Goal: Task Accomplishment & Management: Manage account settings

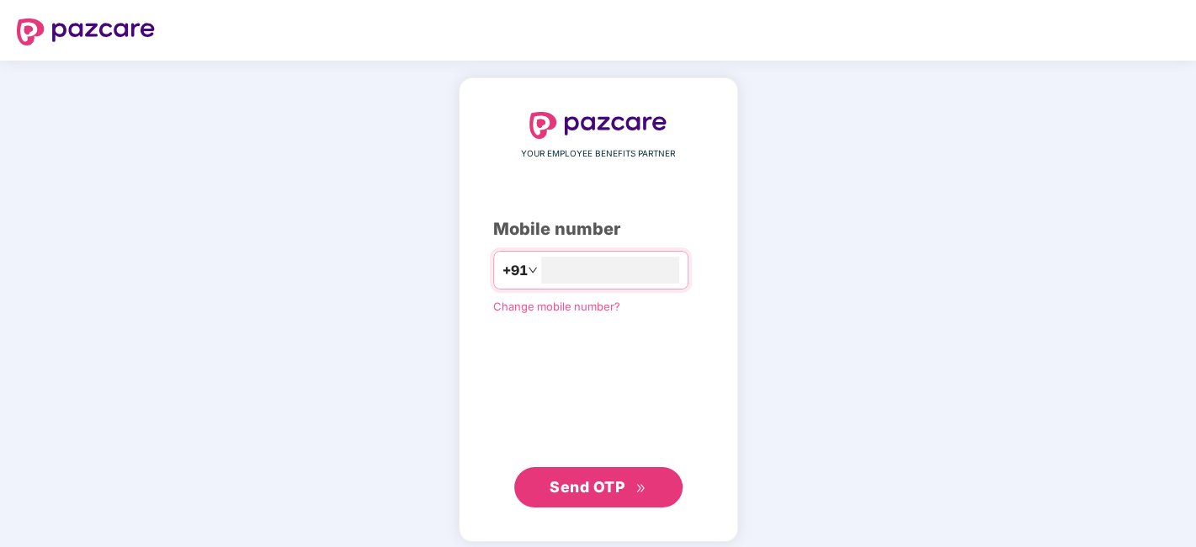
type input "**********"
click at [639, 495] on span "Send OTP" at bounding box center [598, 488] width 97 height 24
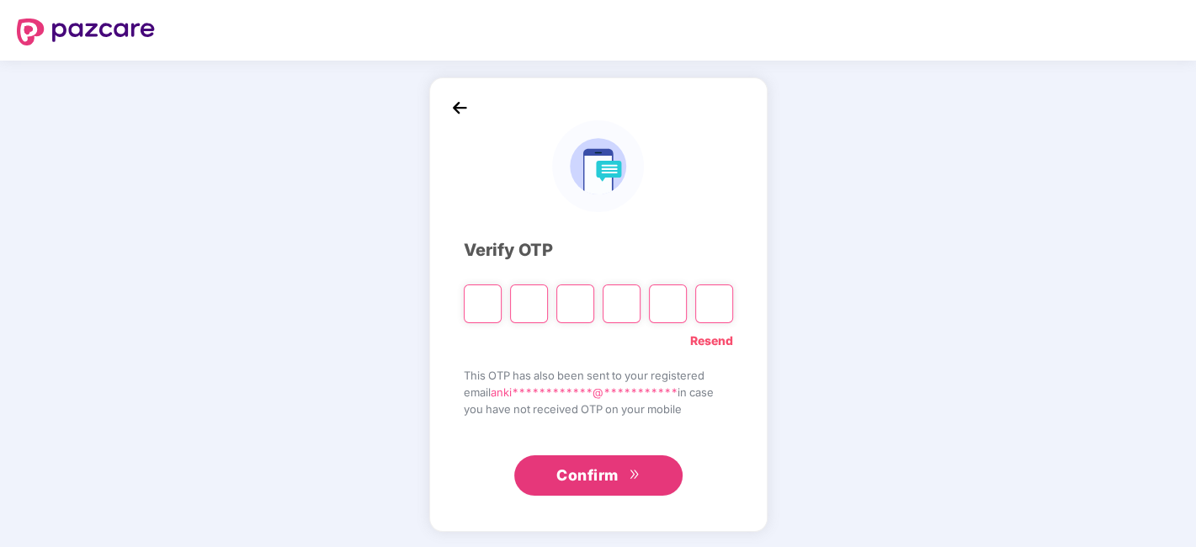
type input "*"
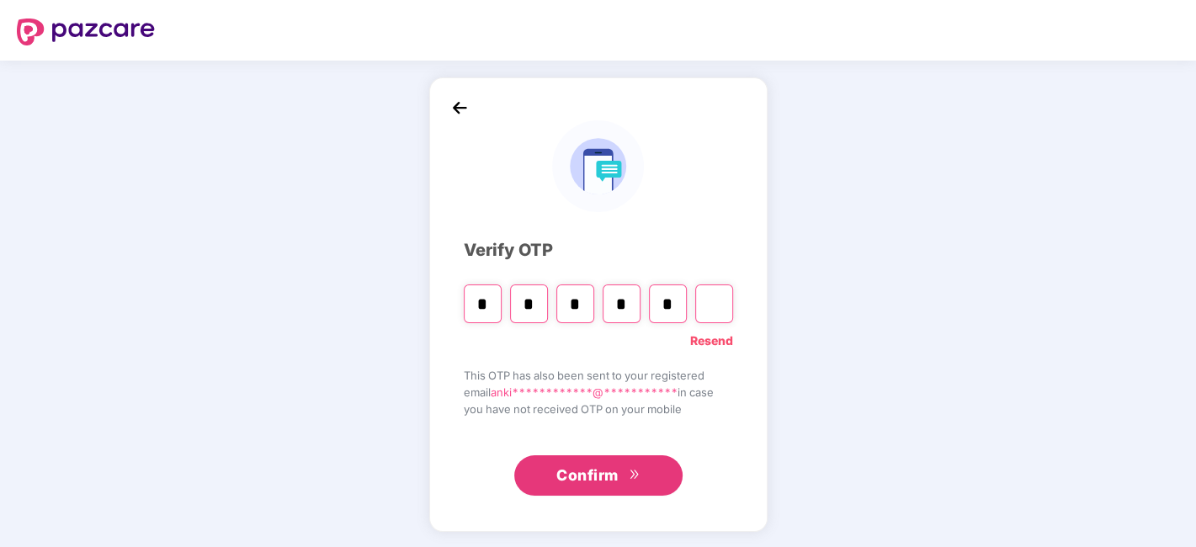
type input "*"
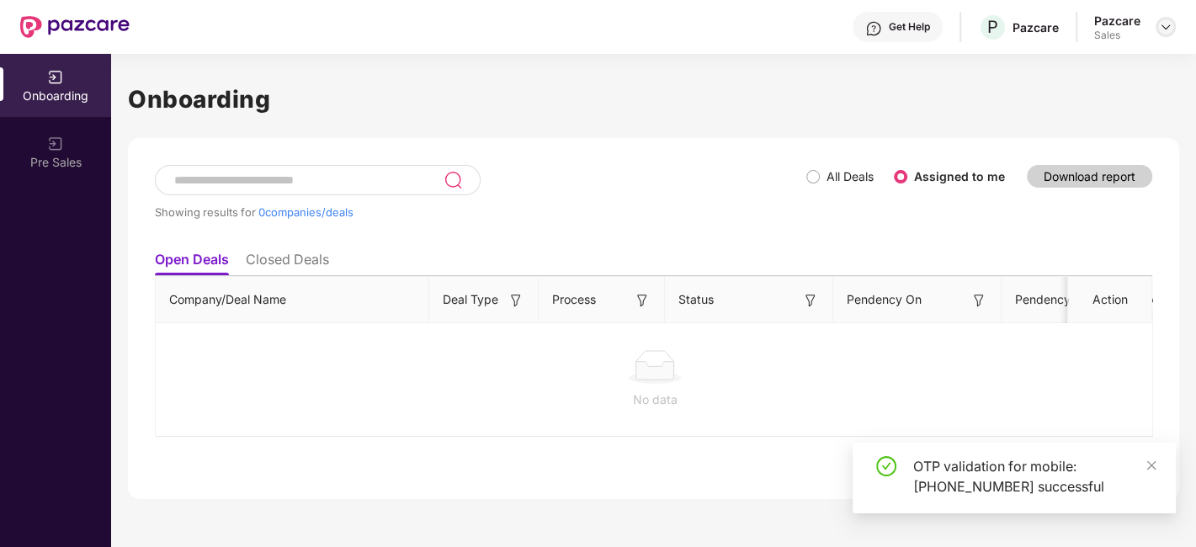
click at [1159, 24] on img at bounding box center [1165, 26] width 13 height 13
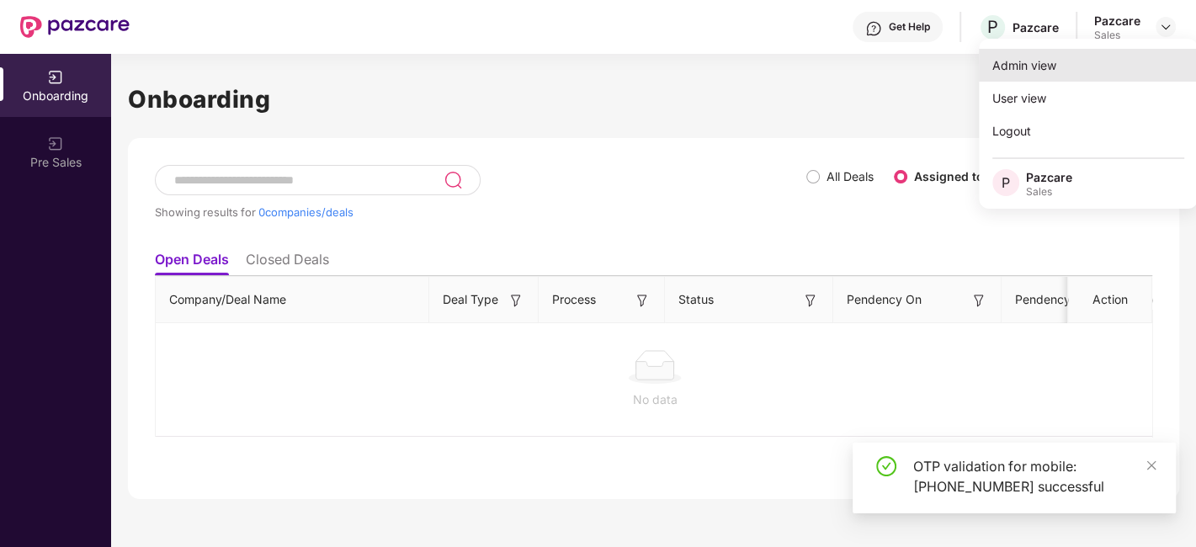
click at [1062, 68] on div "Admin view" at bounding box center [1088, 65] width 219 height 33
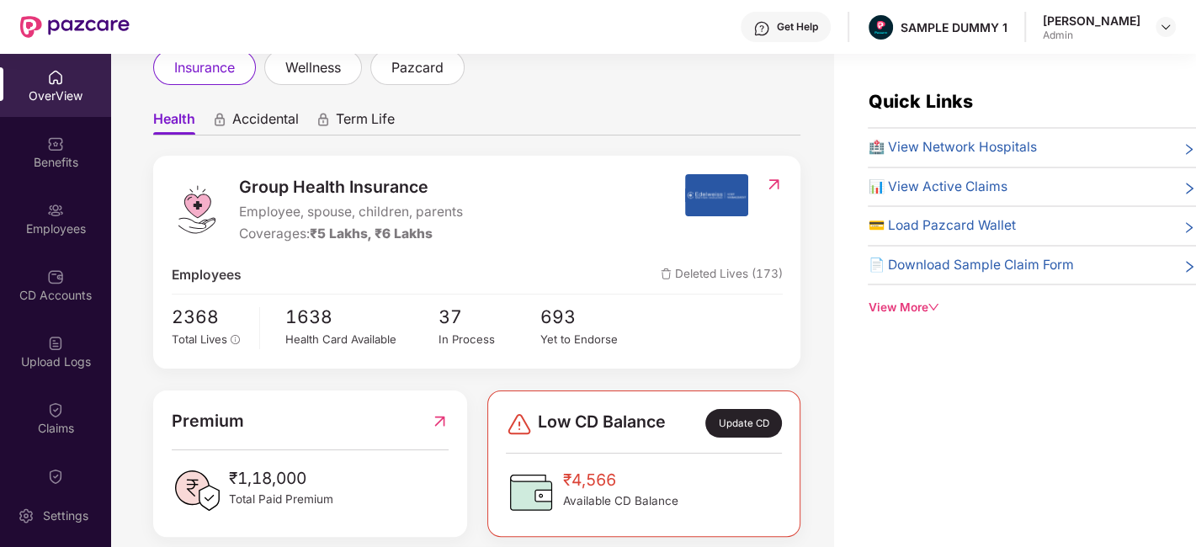
scroll to position [112, 0]
click at [266, 120] on span "Accidental" at bounding box center [265, 121] width 67 height 24
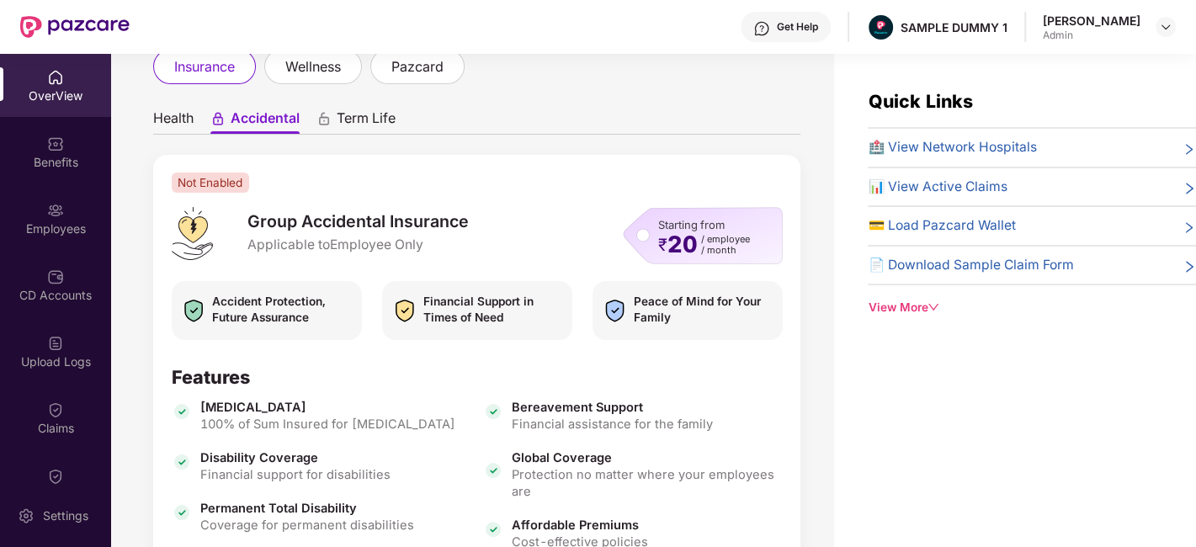
click at [346, 120] on span "Term Life" at bounding box center [366, 121] width 59 height 24
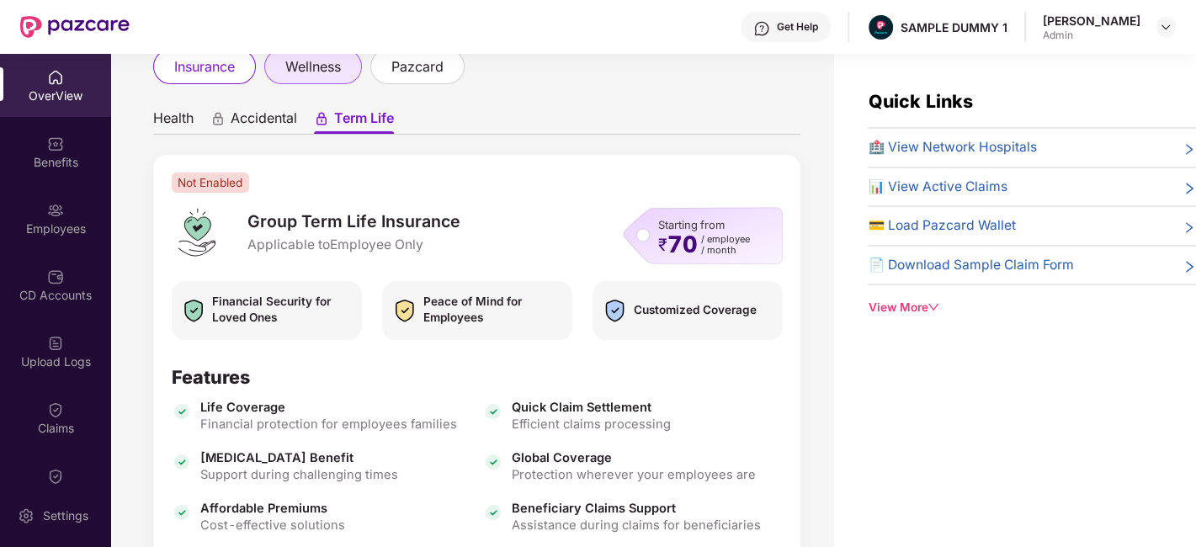
click at [313, 77] on span "wellness" at bounding box center [313, 66] width 56 height 21
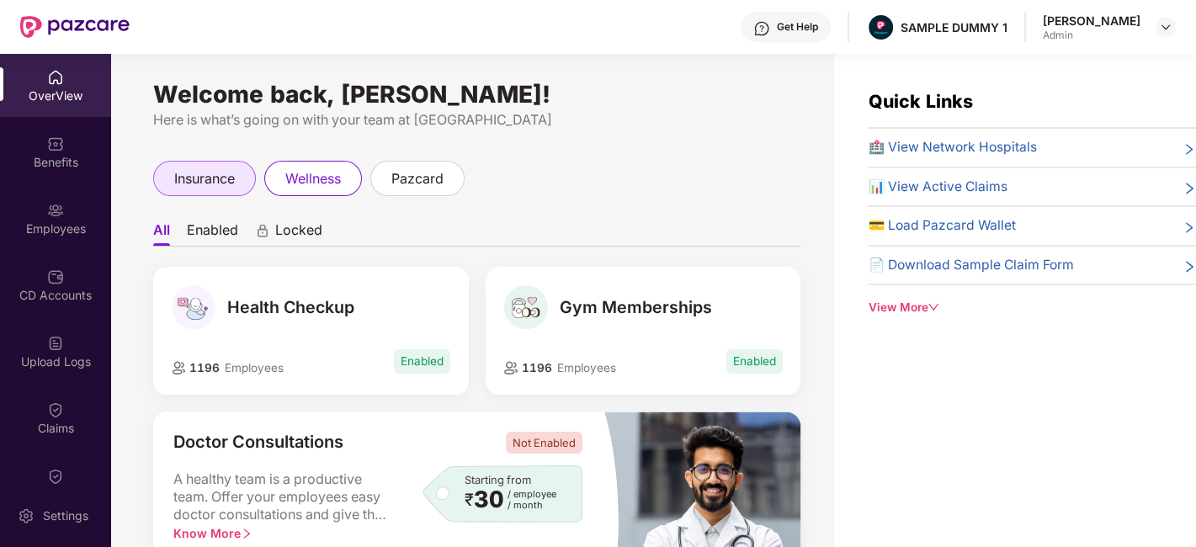
click at [206, 184] on span "insurance" at bounding box center [204, 178] width 61 height 21
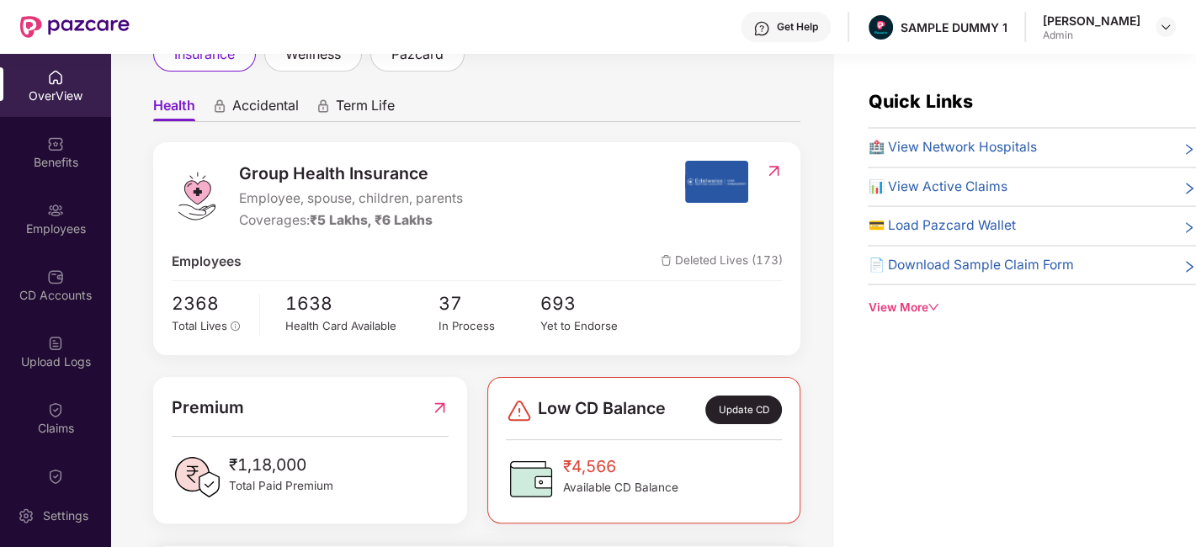
scroll to position [125, 0]
click at [59, 162] on div "Benefits" at bounding box center [55, 162] width 111 height 17
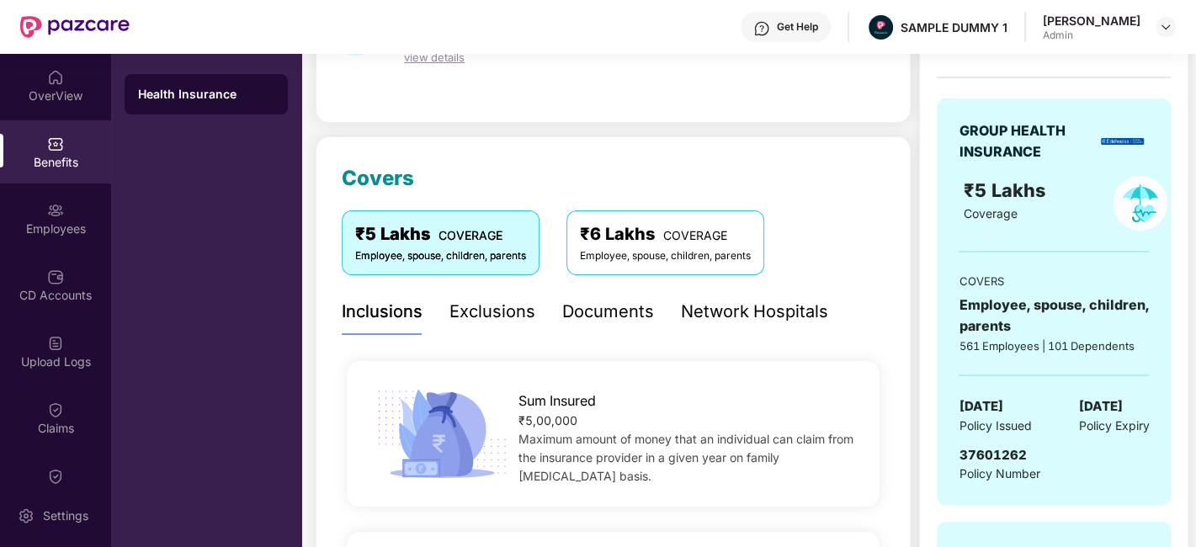
scroll to position [106, 0]
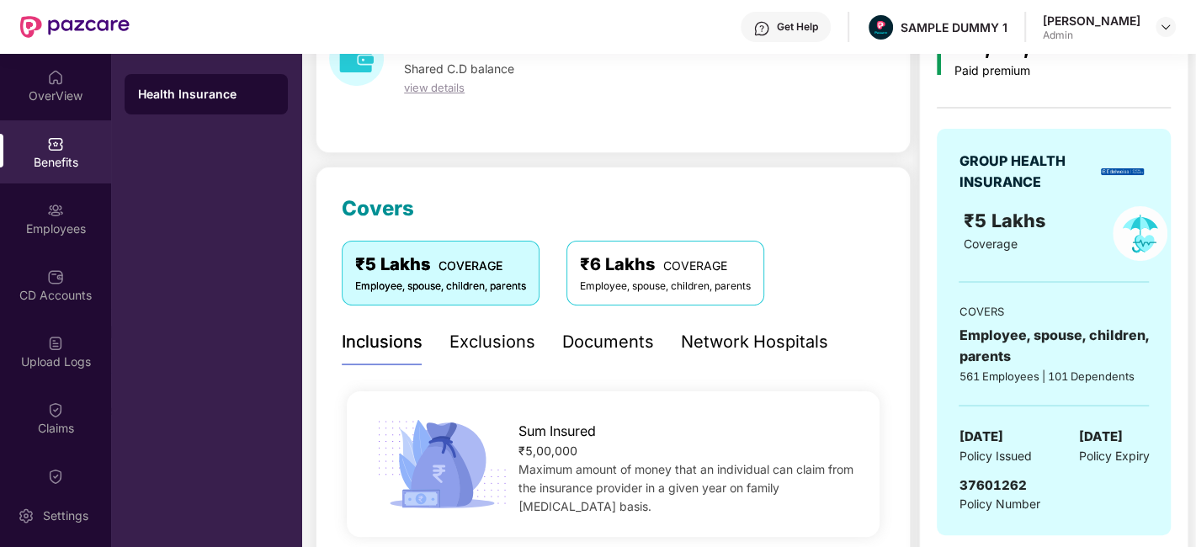
click at [501, 331] on div "Exclusions" at bounding box center [493, 342] width 86 height 26
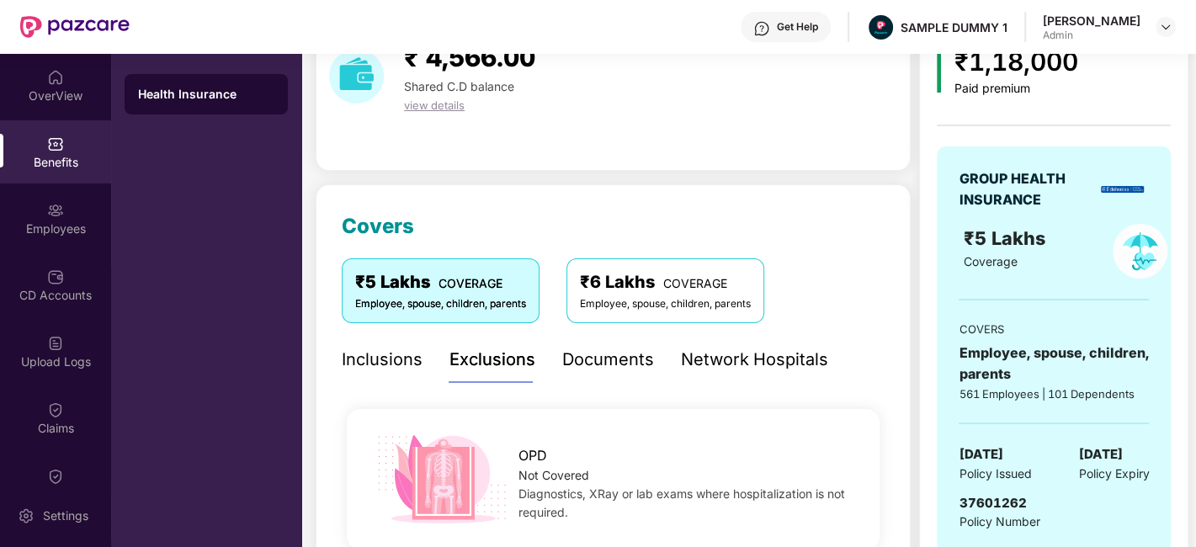
scroll to position [86, 0]
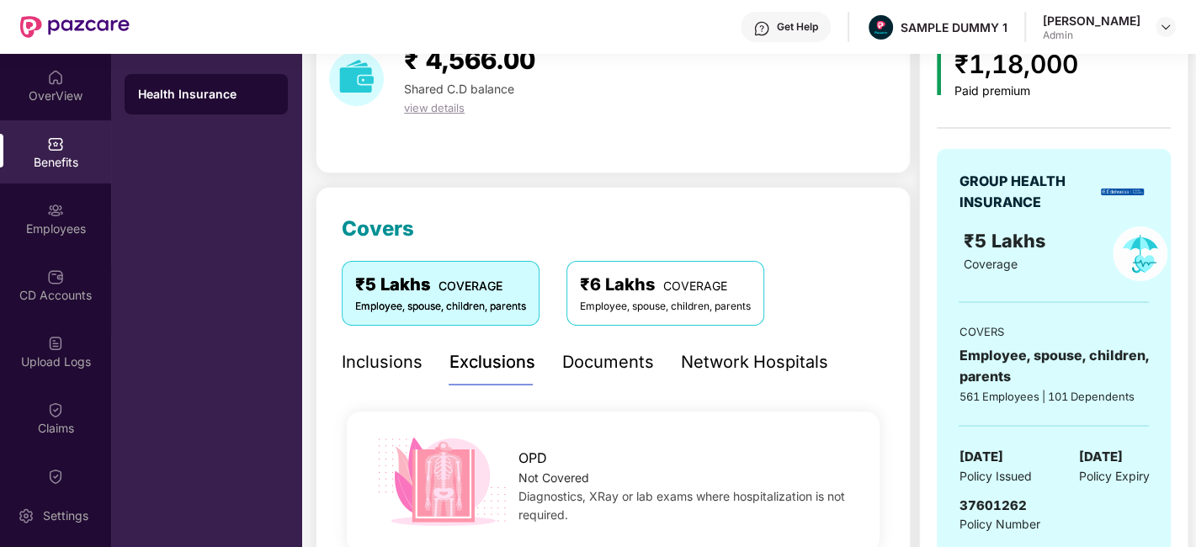
click at [594, 371] on div "Documents" at bounding box center [608, 362] width 92 height 26
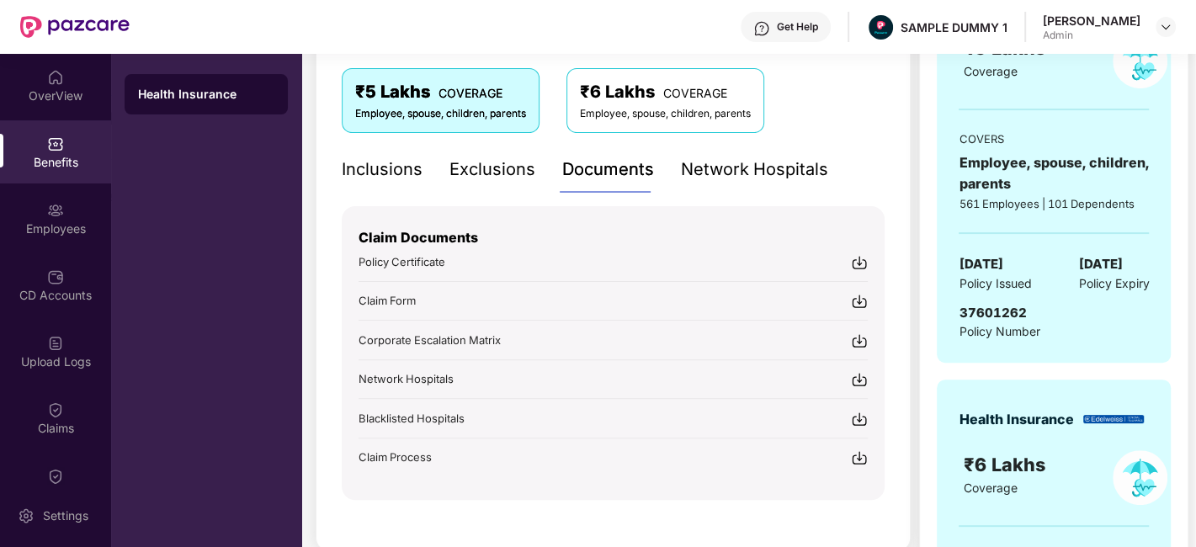
scroll to position [349, 0]
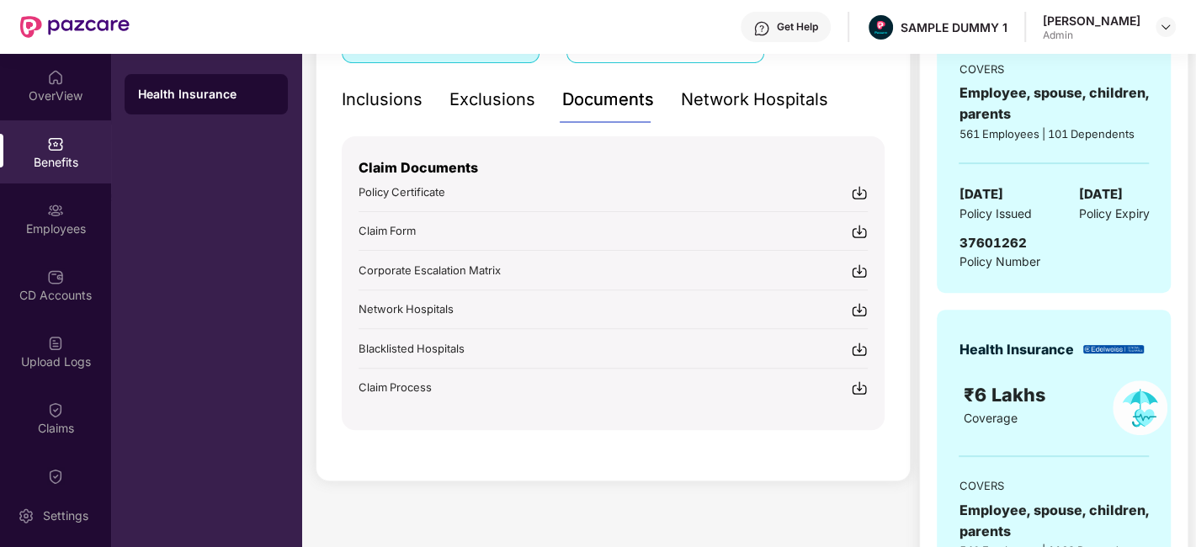
click at [773, 97] on div "Network Hospitals" at bounding box center [754, 100] width 147 height 26
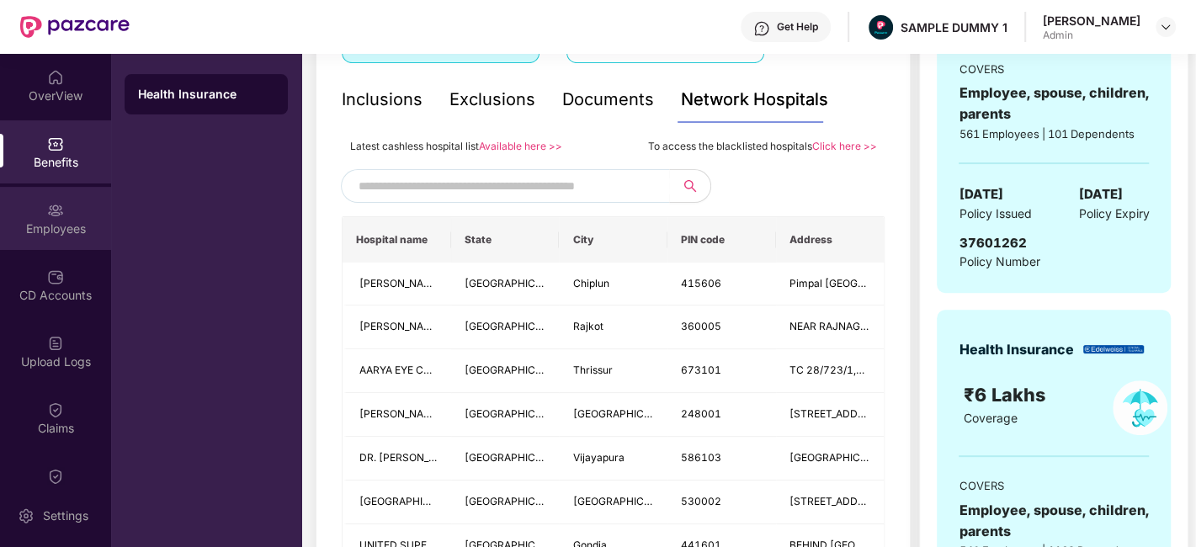
click at [51, 208] on img at bounding box center [55, 210] width 17 height 17
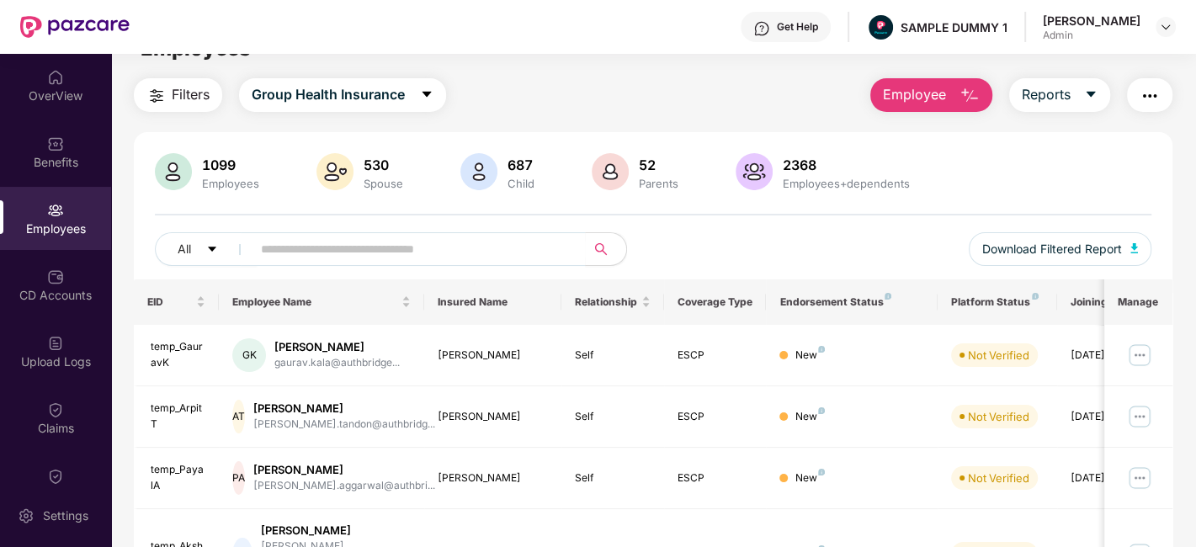
scroll to position [35, 0]
click at [946, 93] on span "Employee" at bounding box center [914, 93] width 63 height 21
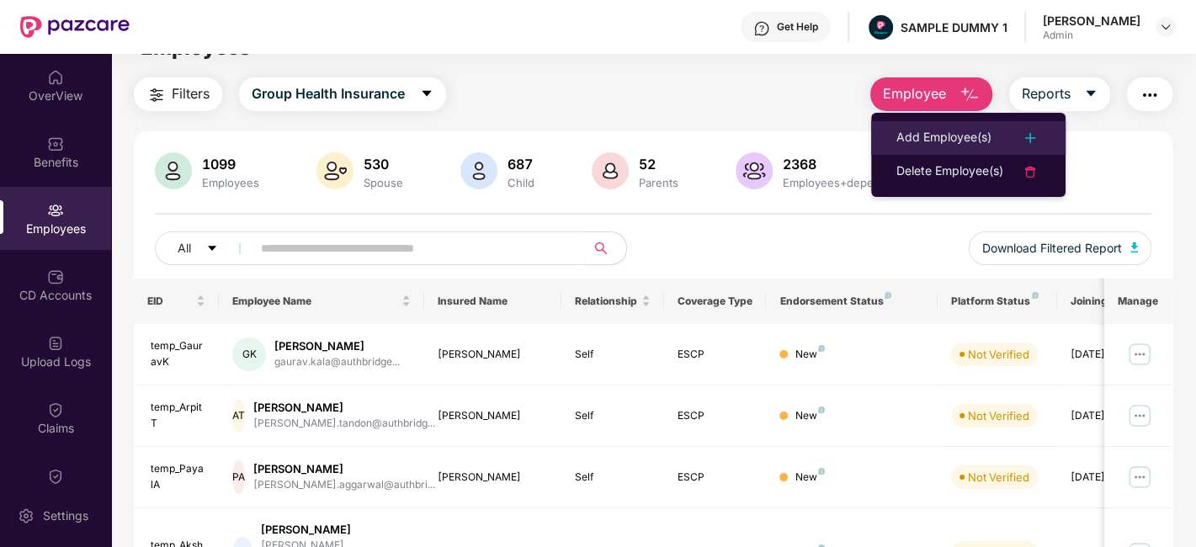
click at [968, 139] on div "Add Employee(s)" at bounding box center [944, 138] width 95 height 20
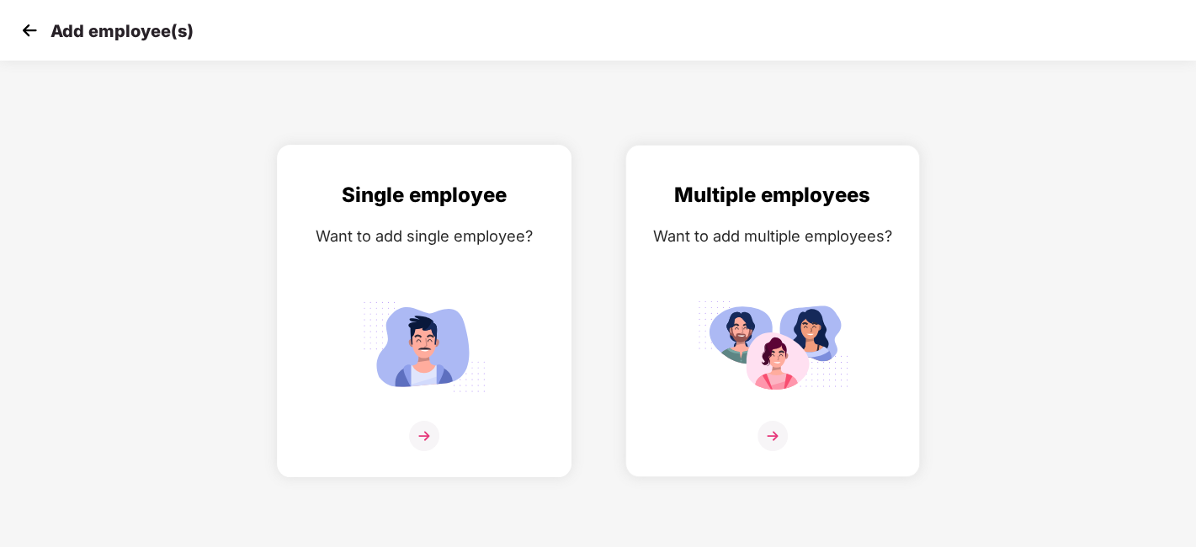
click at [507, 315] on div "Single employee Want to add single employee?" at bounding box center [424, 325] width 259 height 293
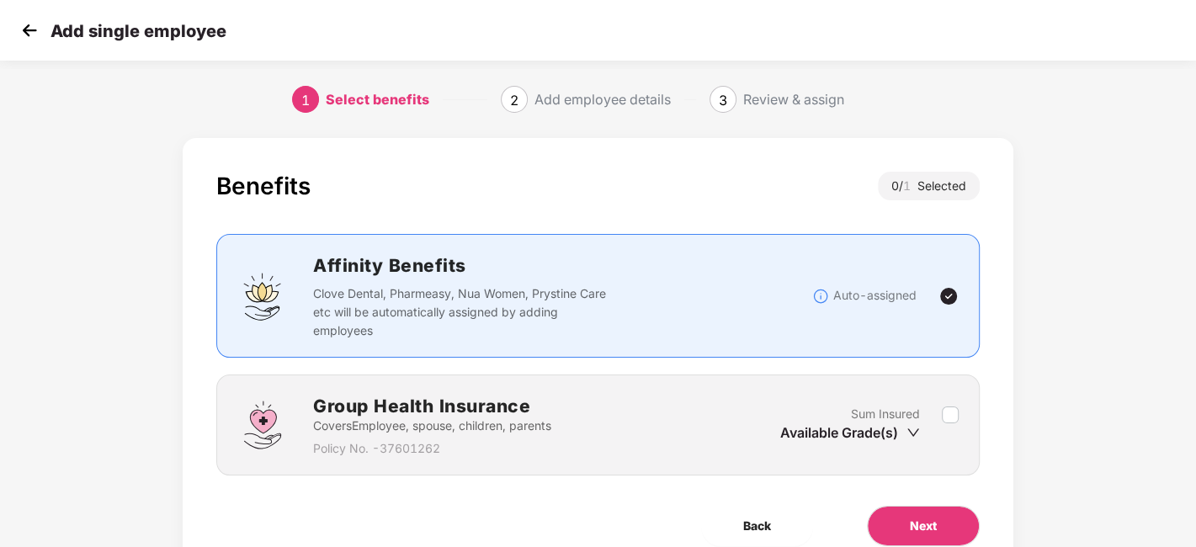
scroll to position [73, 0]
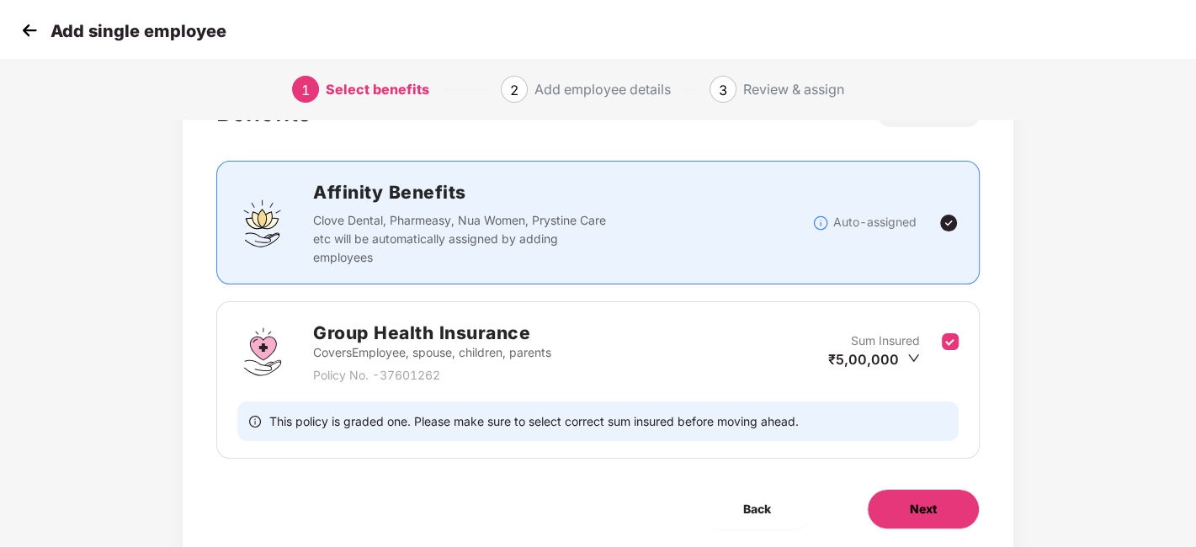
click at [919, 501] on span "Next" at bounding box center [923, 509] width 27 height 19
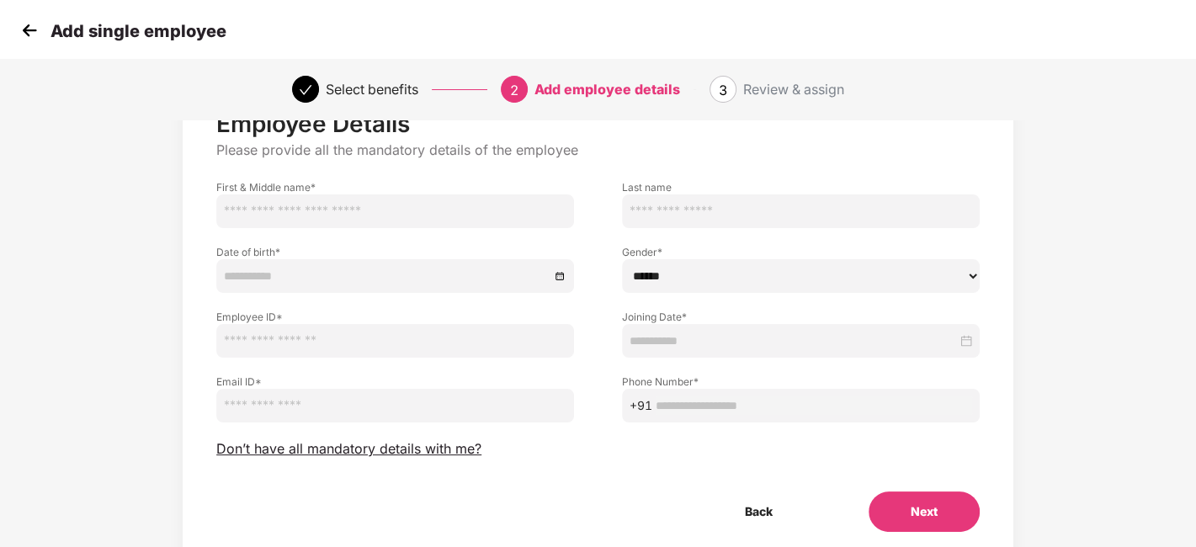
scroll to position [67, 0]
click at [395, 446] on span "Don’t have all mandatory details with me?" at bounding box center [348, 448] width 265 height 18
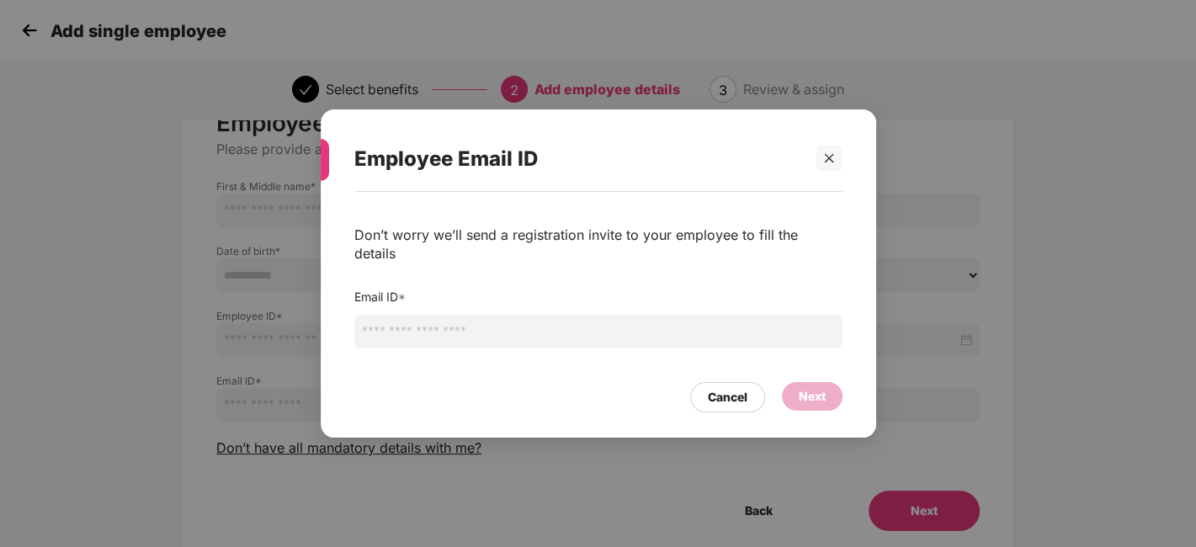
click at [530, 327] on input "email" at bounding box center [598, 332] width 488 height 34
click at [587, 325] on input "email" at bounding box center [598, 332] width 488 height 34
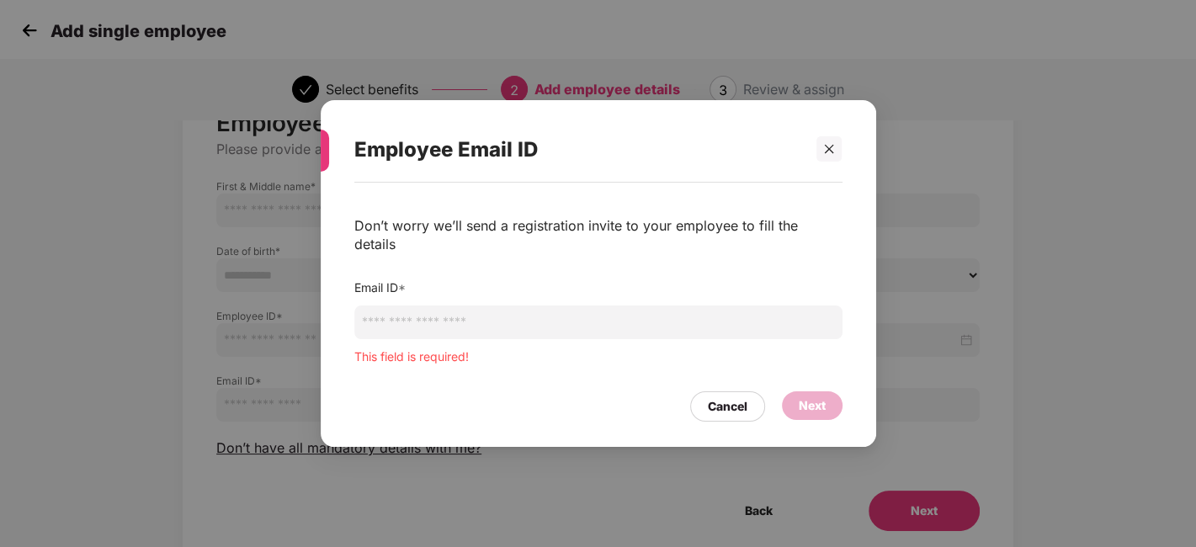
click at [716, 256] on div "Don’t worry we’ll send a registration invite to your employee to fill the detai…" at bounding box center [598, 291] width 488 height 150
click at [838, 162] on div at bounding box center [829, 148] width 25 height 25
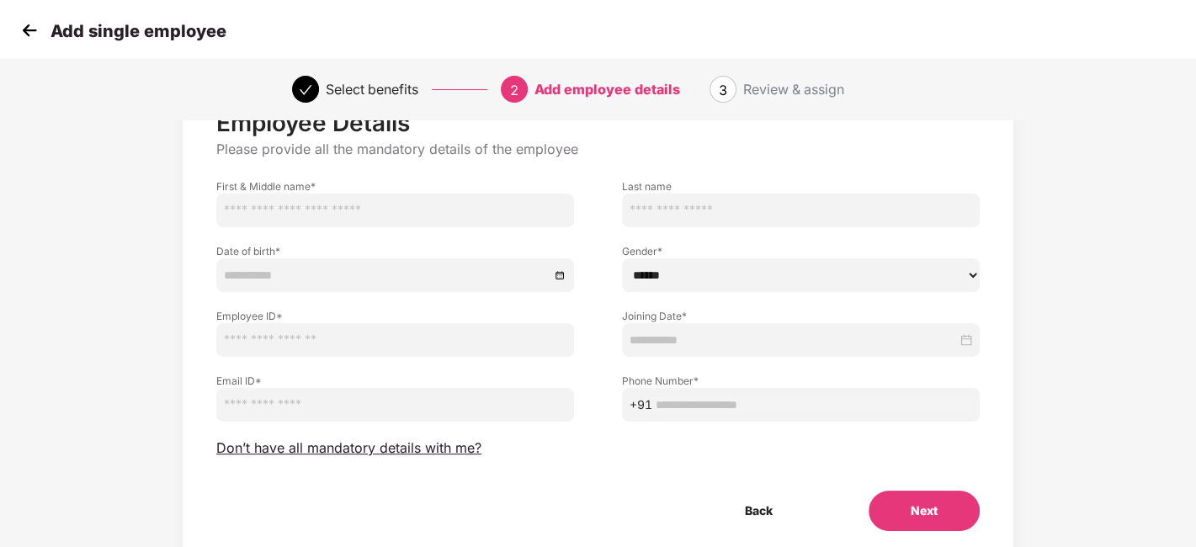
click at [26, 30] on img at bounding box center [29, 30] width 25 height 25
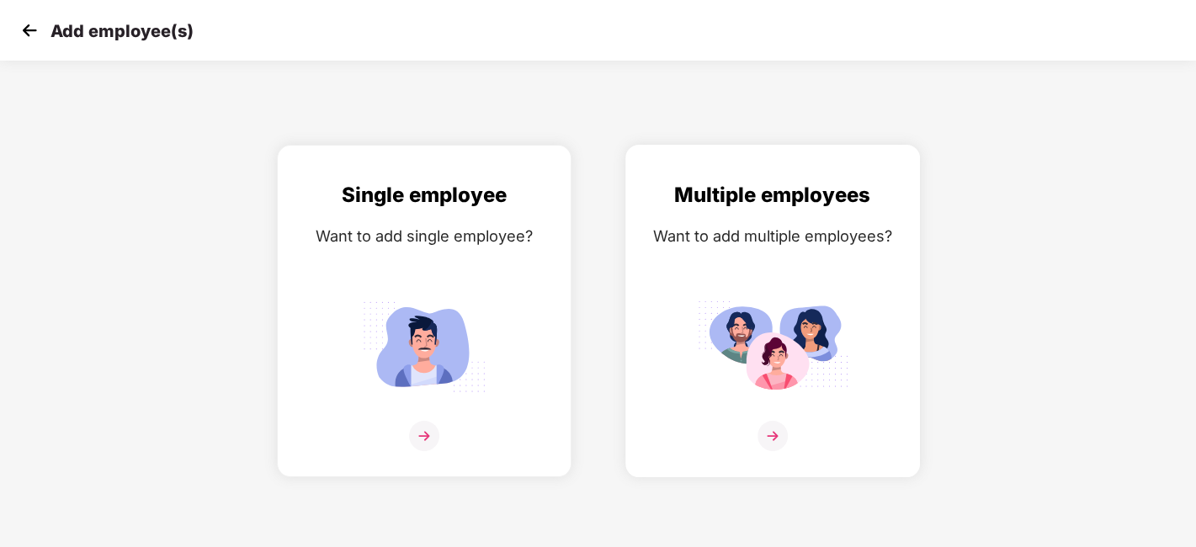
click at [777, 301] on img at bounding box center [773, 346] width 152 height 105
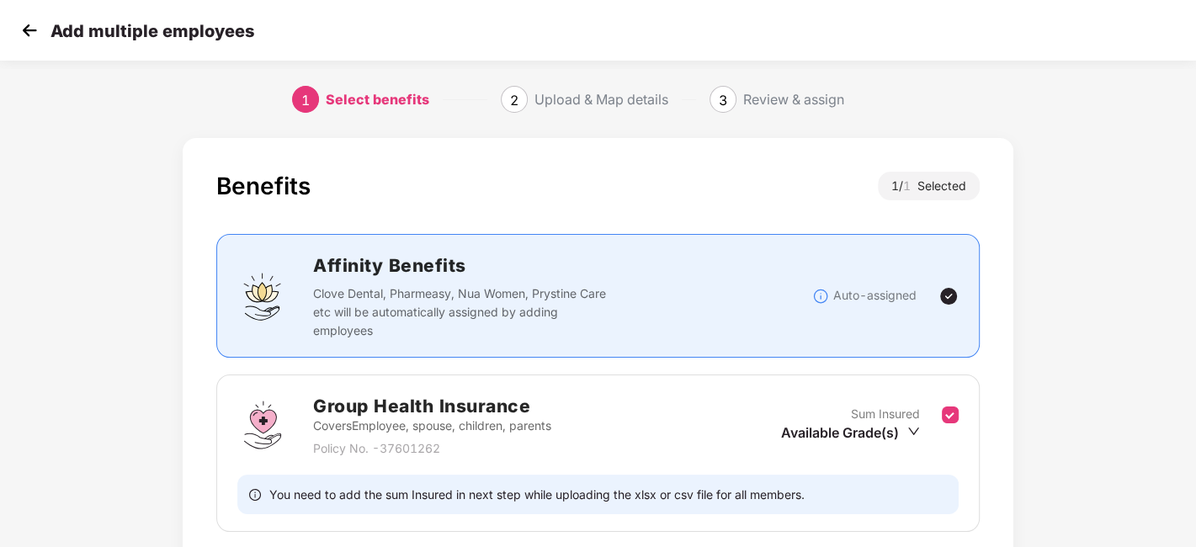
scroll to position [130, 0]
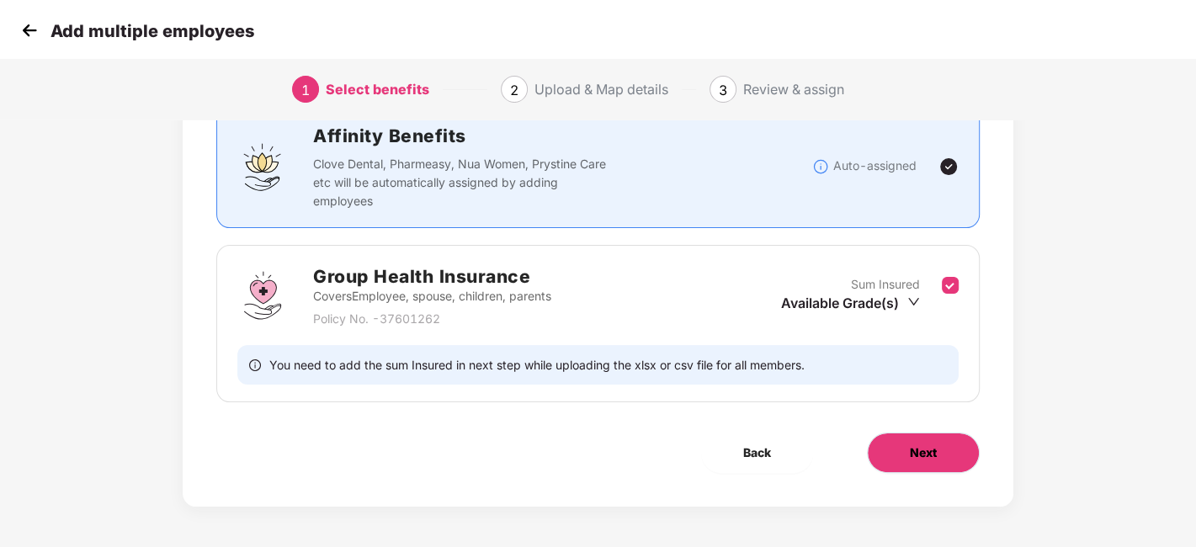
click at [933, 444] on span "Next" at bounding box center [923, 453] width 27 height 19
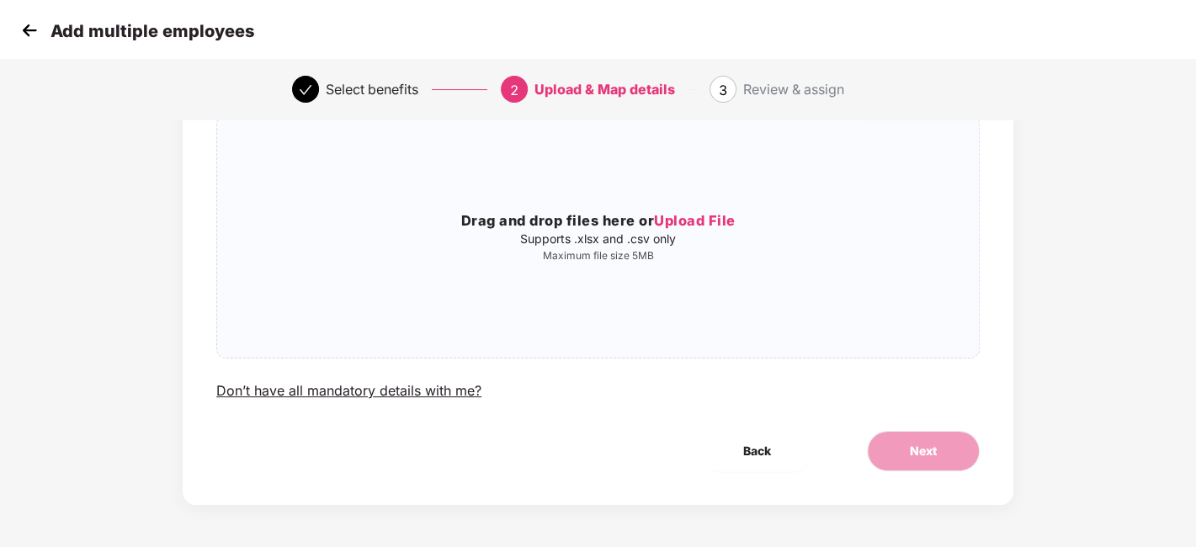
scroll to position [0, 0]
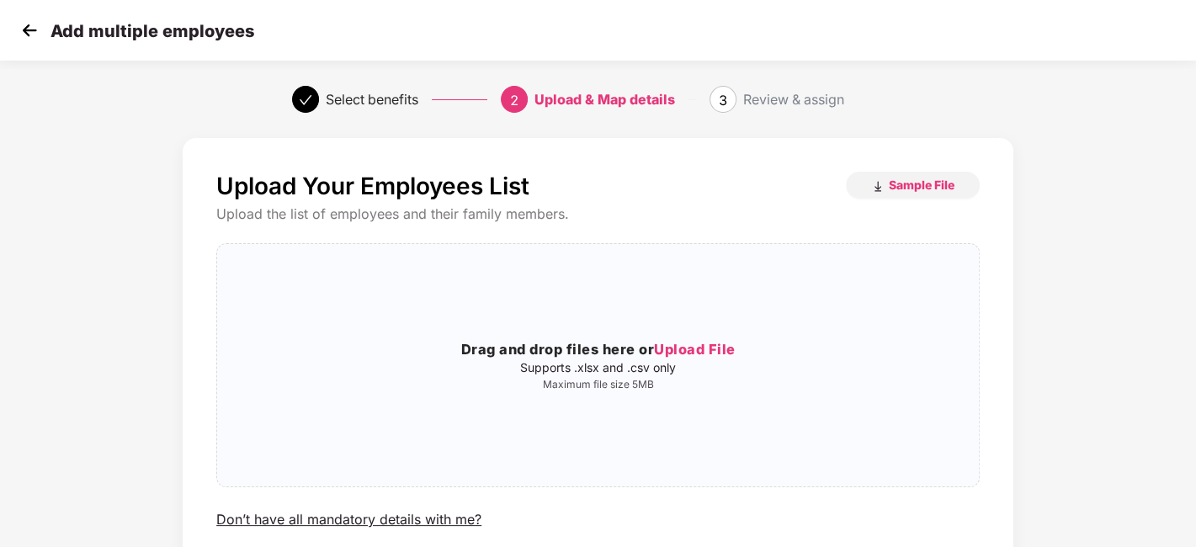
click at [32, 35] on img at bounding box center [29, 30] width 25 height 25
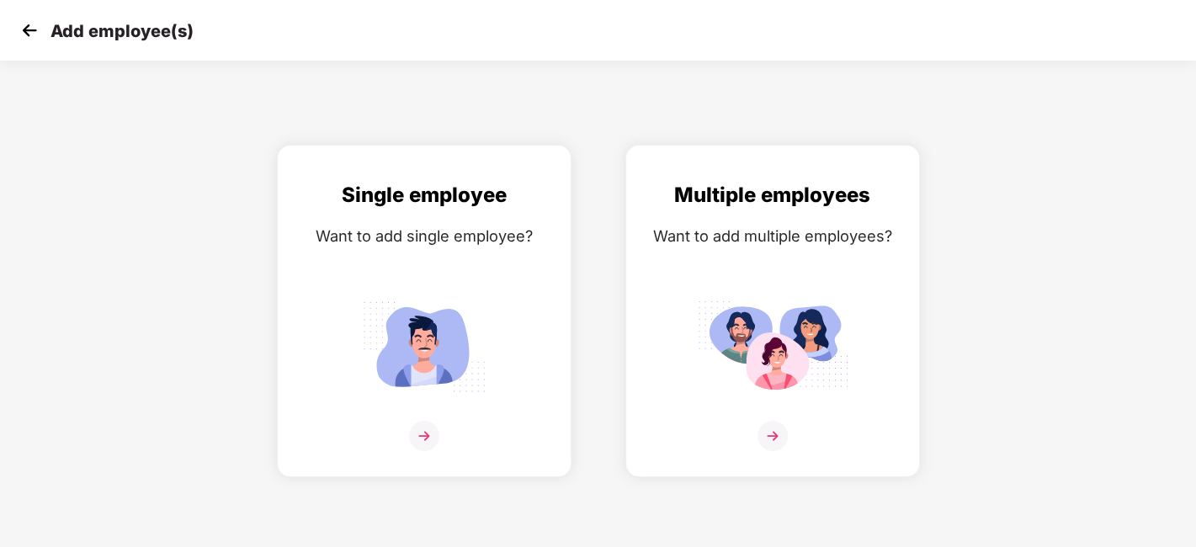
click at [32, 35] on img at bounding box center [29, 30] width 25 height 25
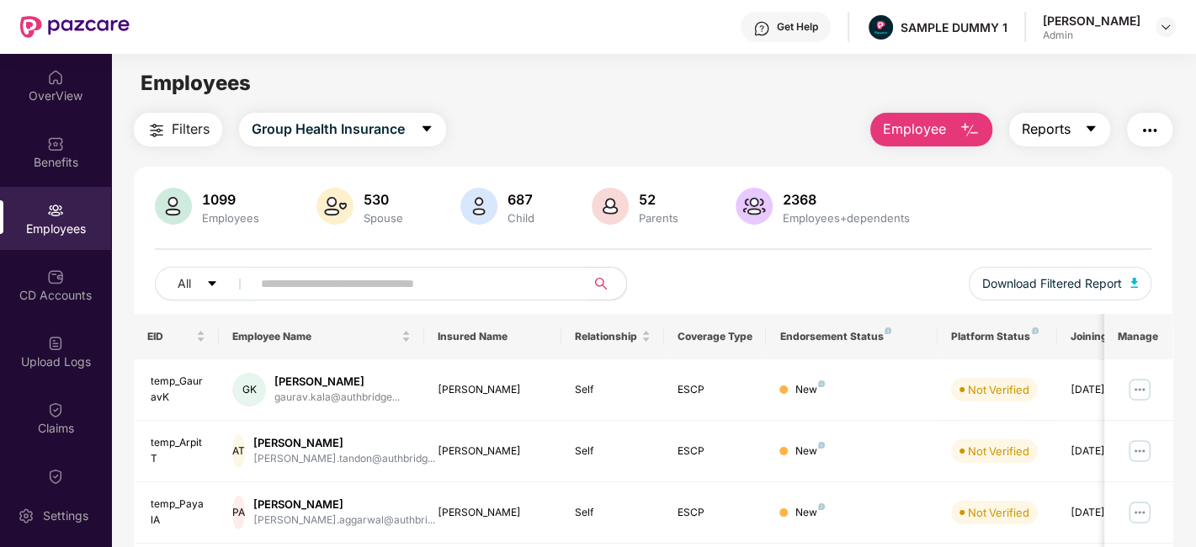
click at [1060, 136] on span "Reports" at bounding box center [1046, 129] width 49 height 21
click at [1152, 130] on img "button" at bounding box center [1150, 130] width 20 height 20
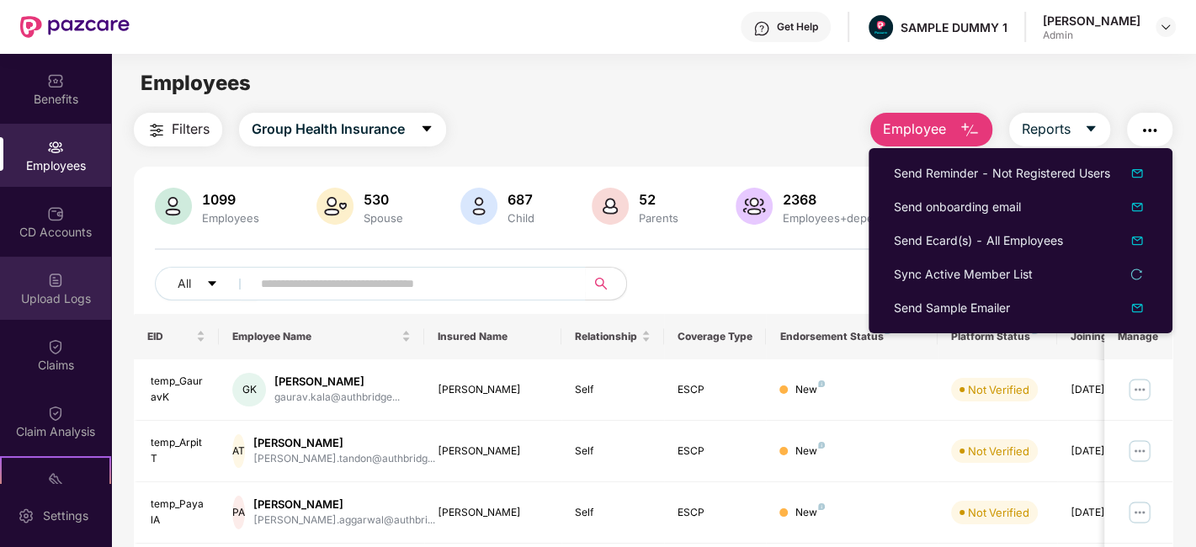
scroll to position [88, 0]
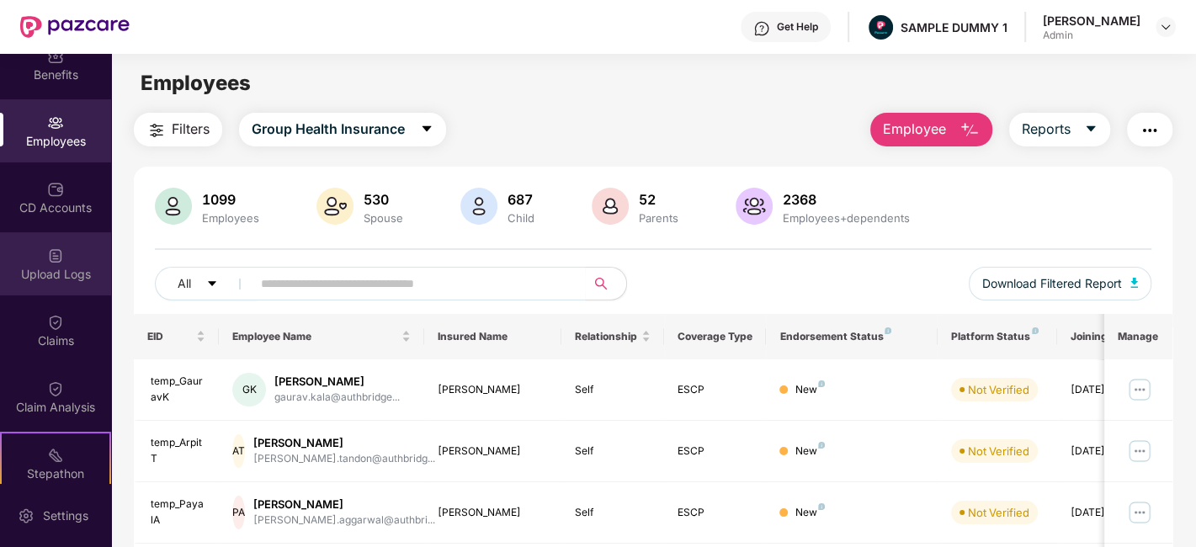
click at [53, 343] on div "Claims" at bounding box center [55, 341] width 111 height 17
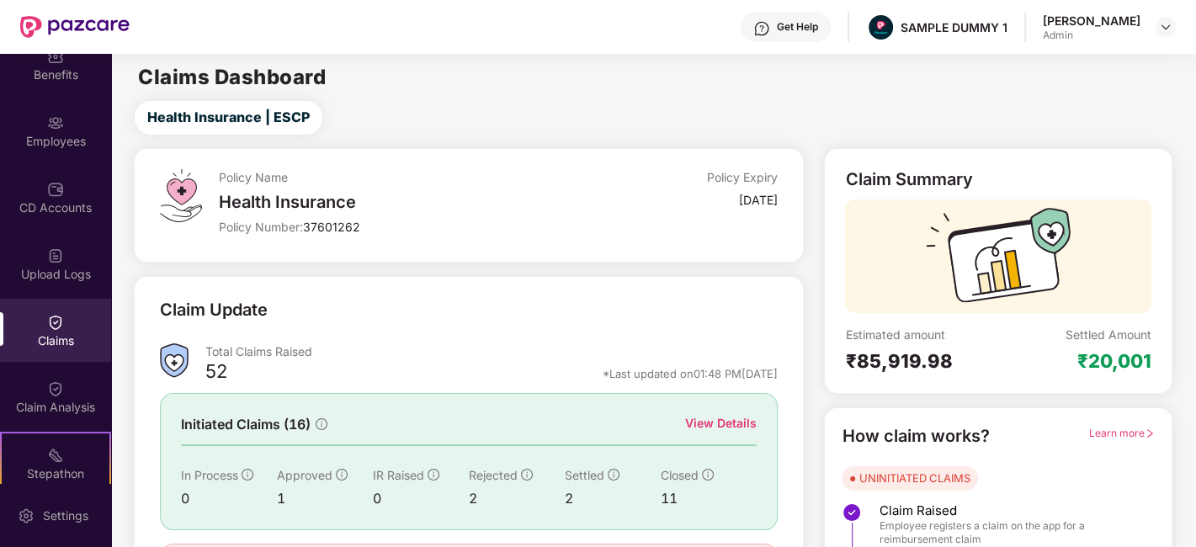
click at [721, 419] on div "View Details" at bounding box center [721, 423] width 72 height 19
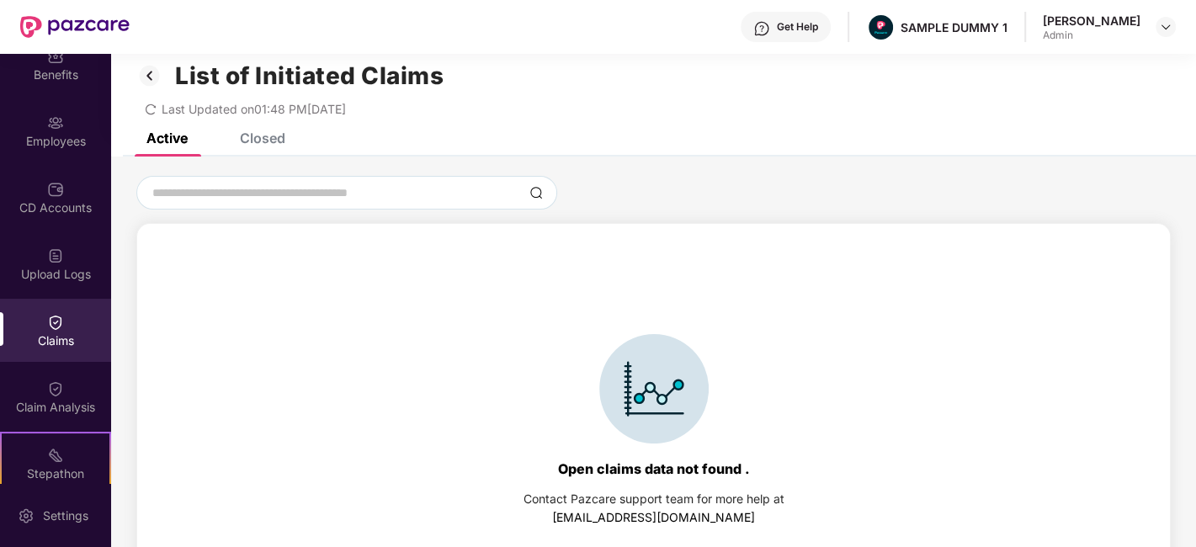
scroll to position [17, 0]
click at [257, 131] on div "List of Initiated Claims Last Updated on 01:48 PM, 28 Aug 2025" at bounding box center [653, 85] width 1085 height 97
click at [258, 134] on div "Closed" at bounding box center [262, 138] width 45 height 17
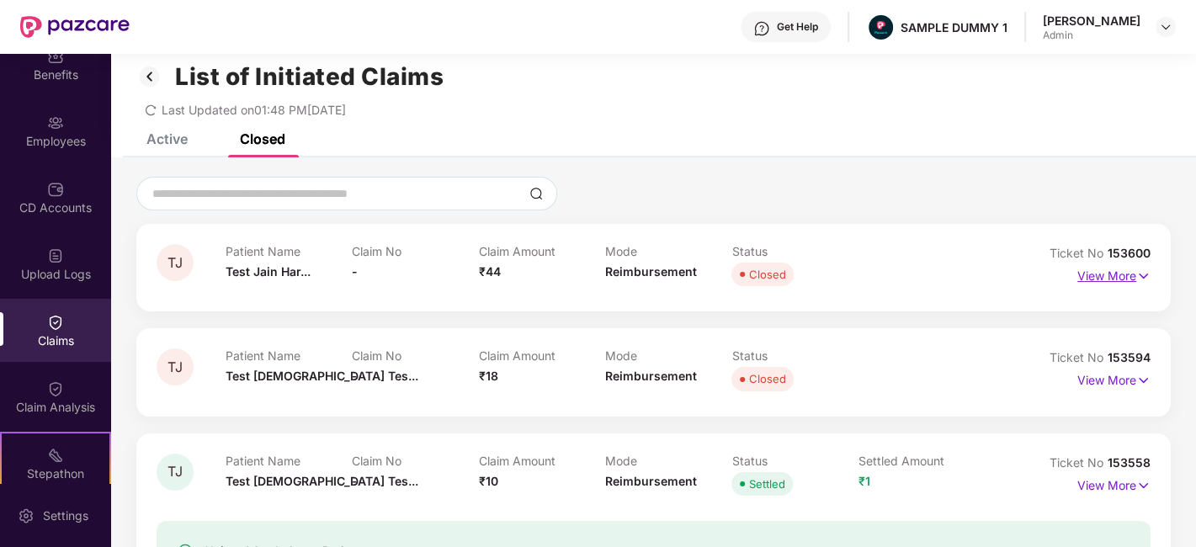
click at [1099, 274] on p "View More" at bounding box center [1114, 274] width 73 height 23
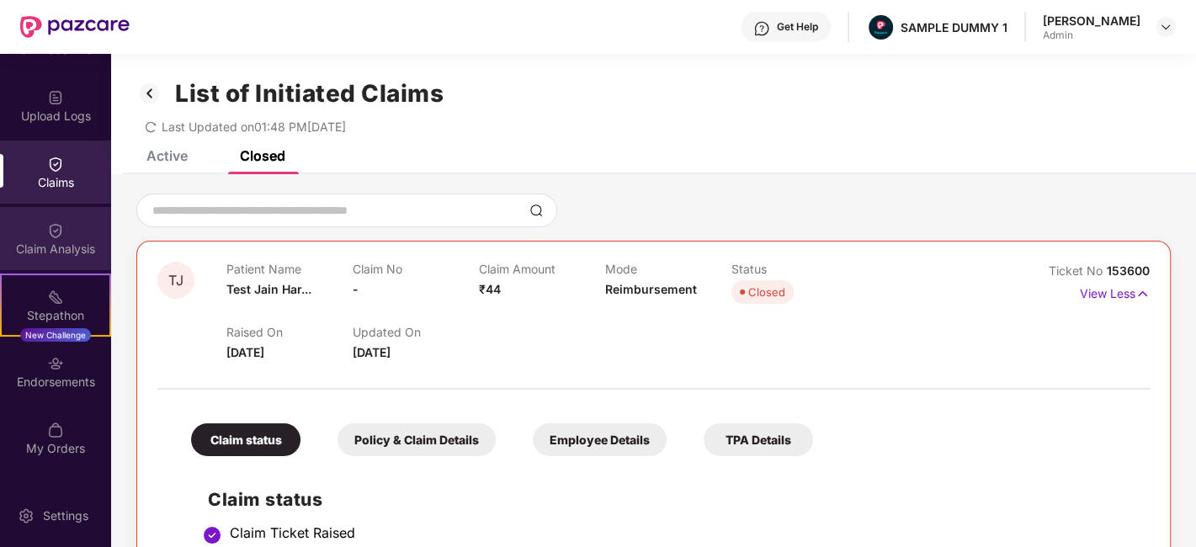
scroll to position [247, 0]
click at [46, 242] on div "Claim Analysis" at bounding box center [55, 248] width 111 height 17
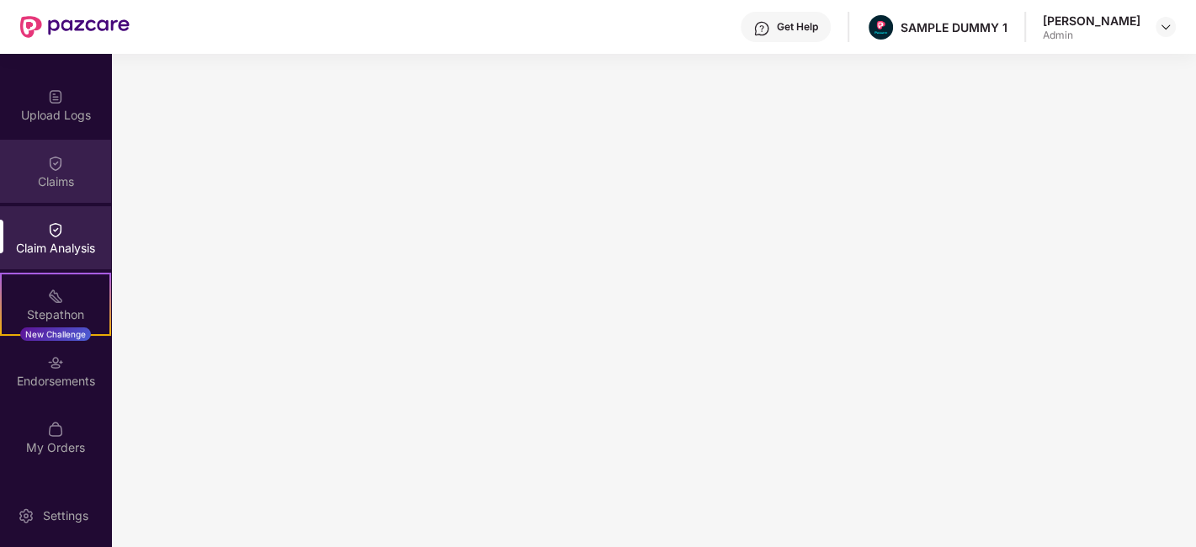
scroll to position [0, 0]
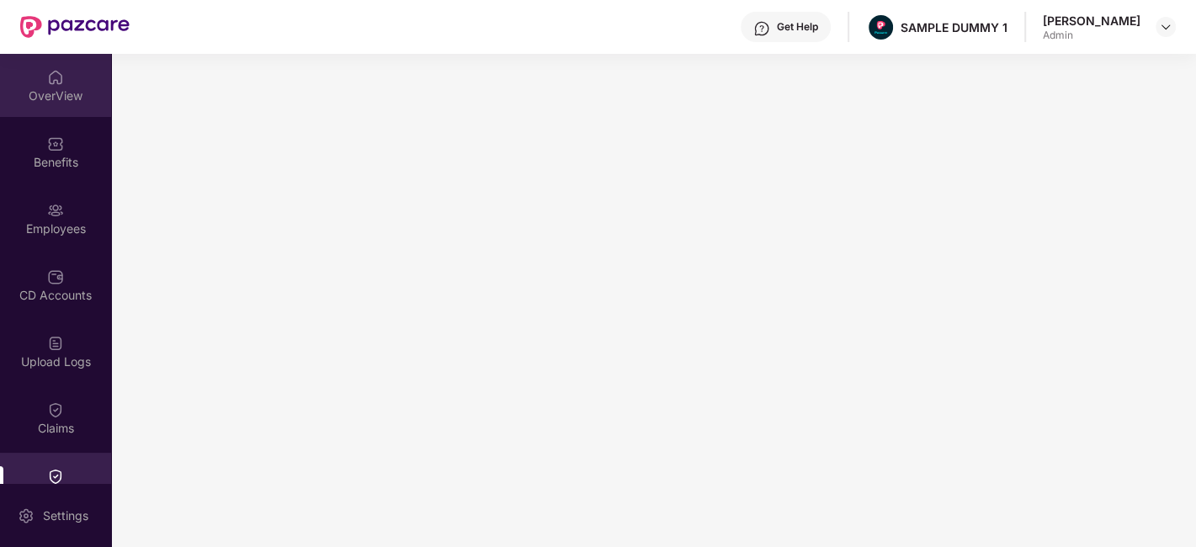
click at [41, 72] on div "OverView" at bounding box center [55, 85] width 111 height 63
